Goal: Check status

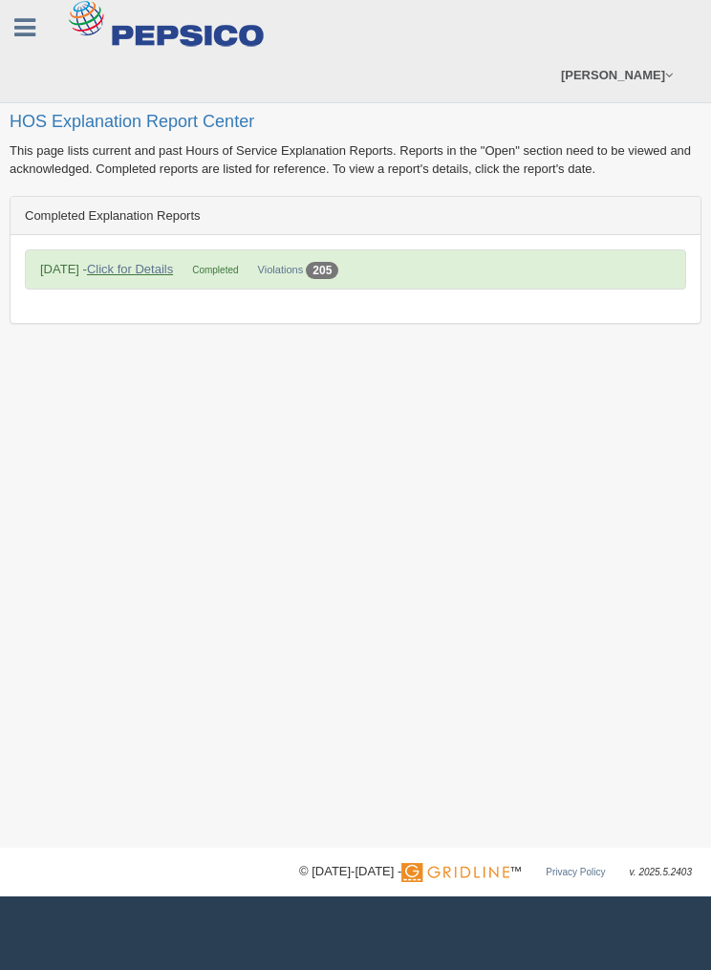
click at [121, 272] on link "Click for Details" at bounding box center [130, 269] width 86 height 14
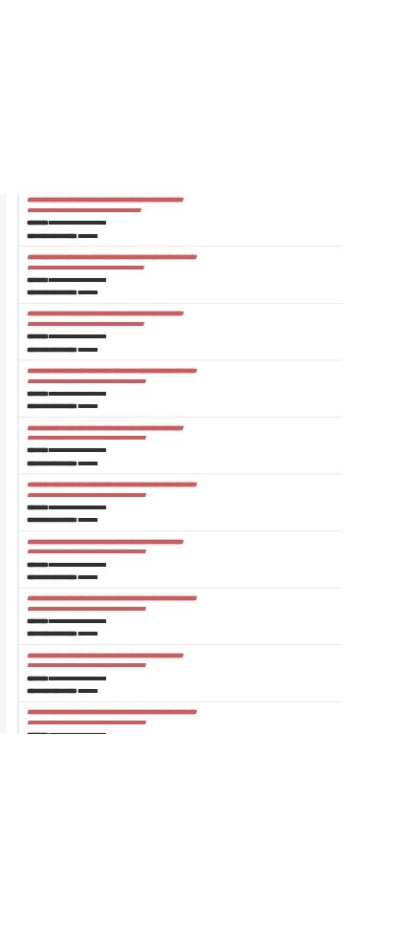
scroll to position [7313, 0]
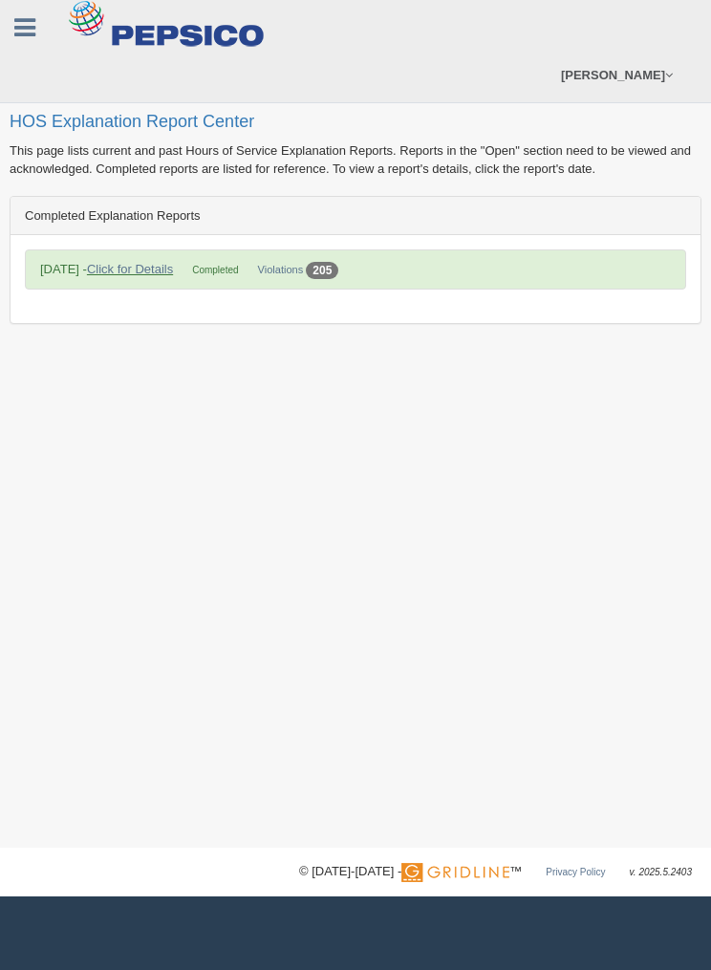
click at [134, 262] on link "Click for Details" at bounding box center [130, 269] width 86 height 14
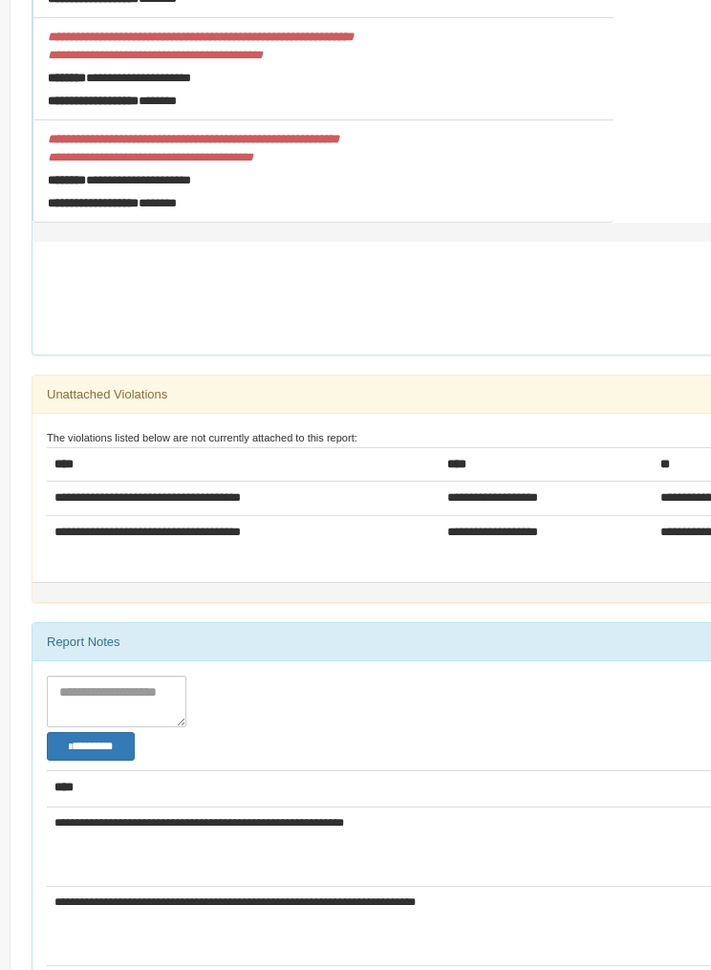
scroll to position [21308, 0]
